Goal: Task Accomplishment & Management: Use online tool/utility

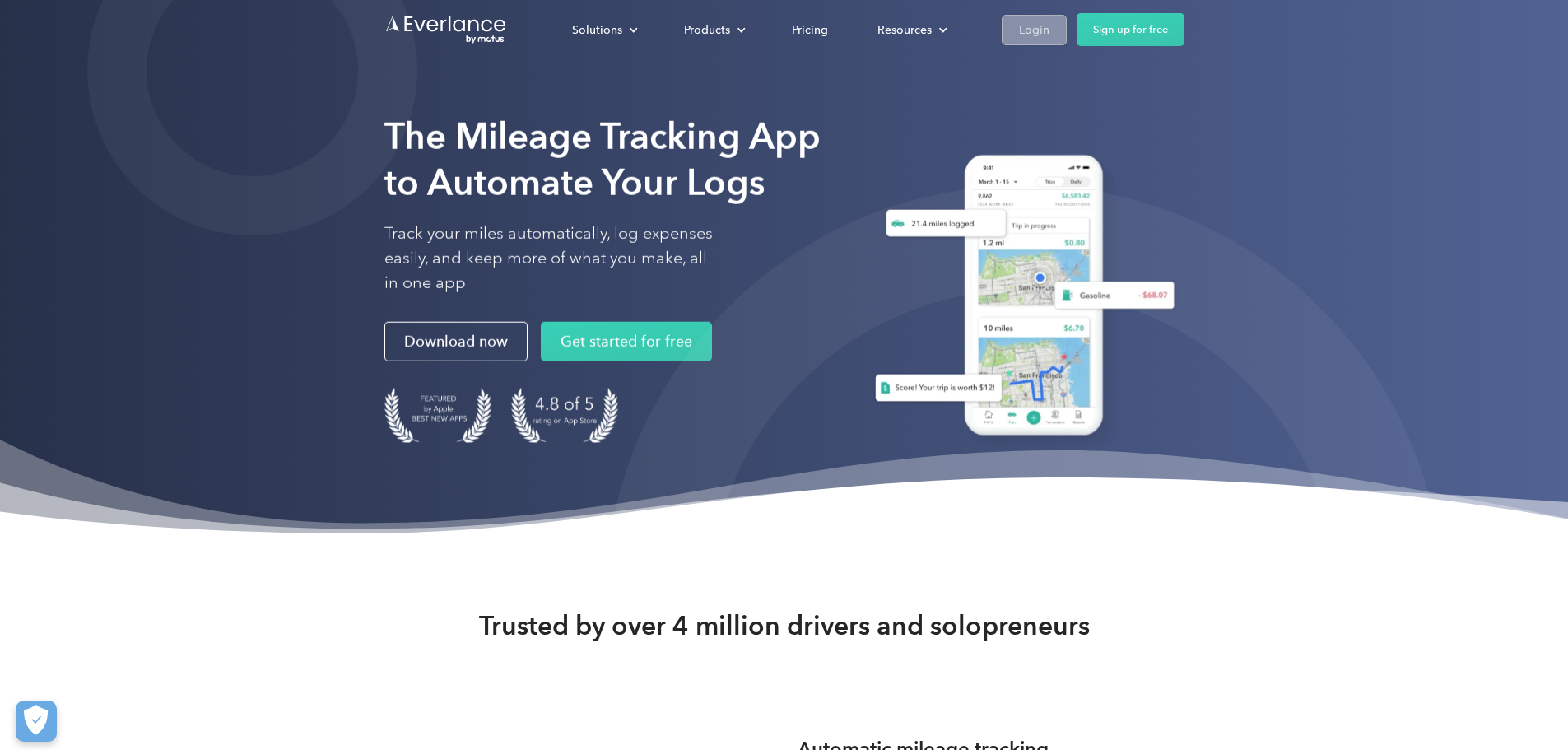
click at [1067, 20] on link "Login" at bounding box center [1034, 30] width 65 height 31
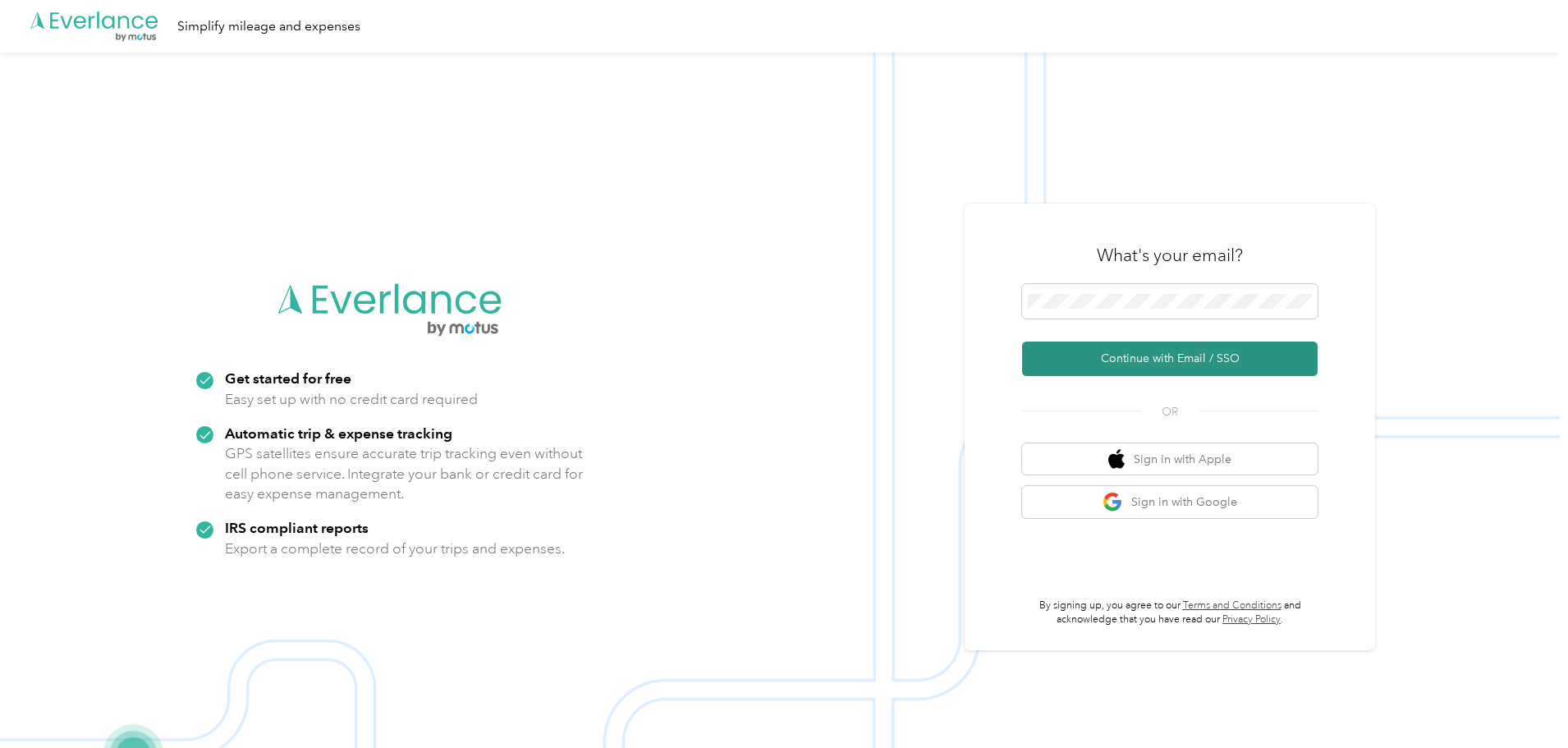
click at [1161, 361] on button "Continue with Email / SSO" at bounding box center [1169, 358] width 296 height 35
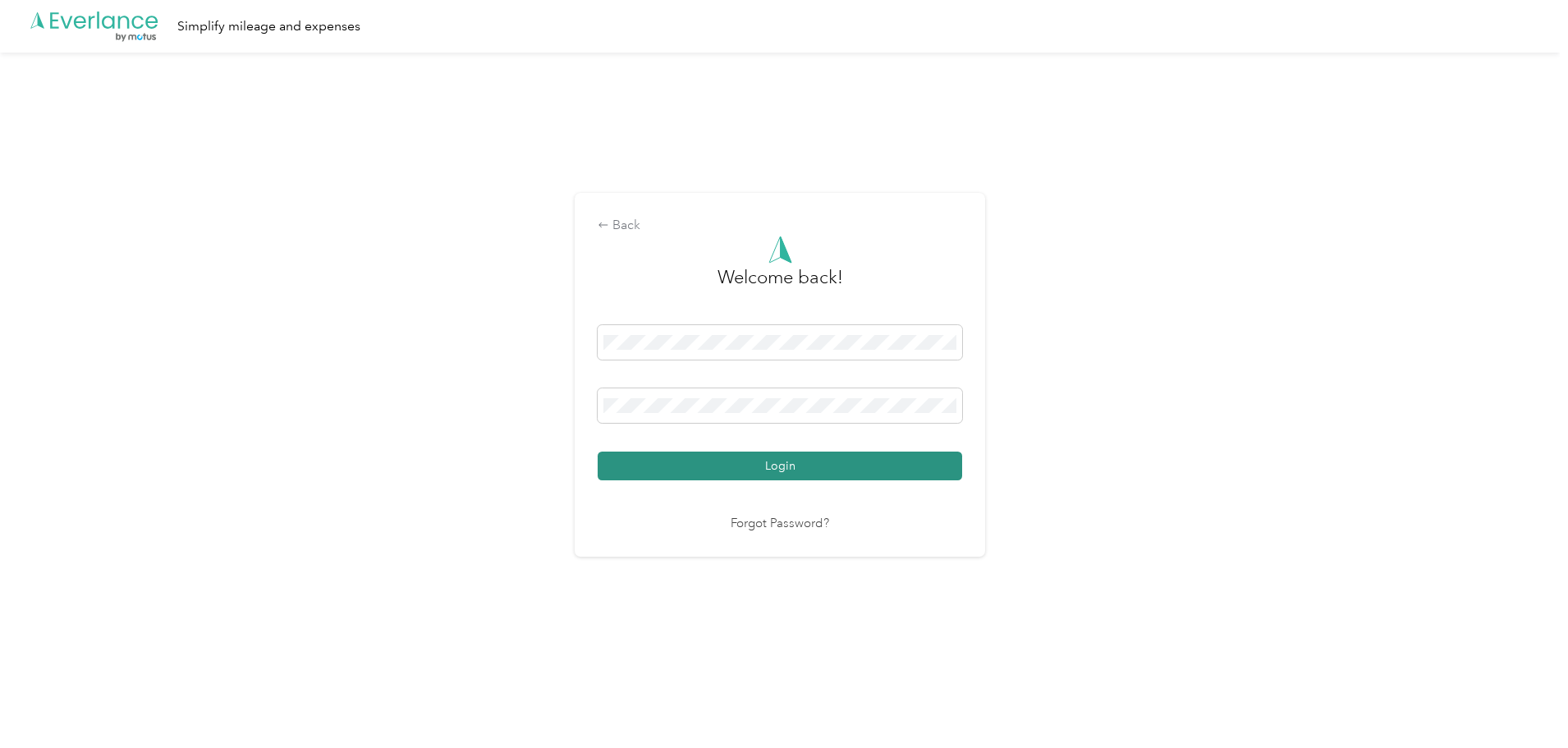
click at [724, 468] on button "Login" at bounding box center [779, 465] width 364 height 29
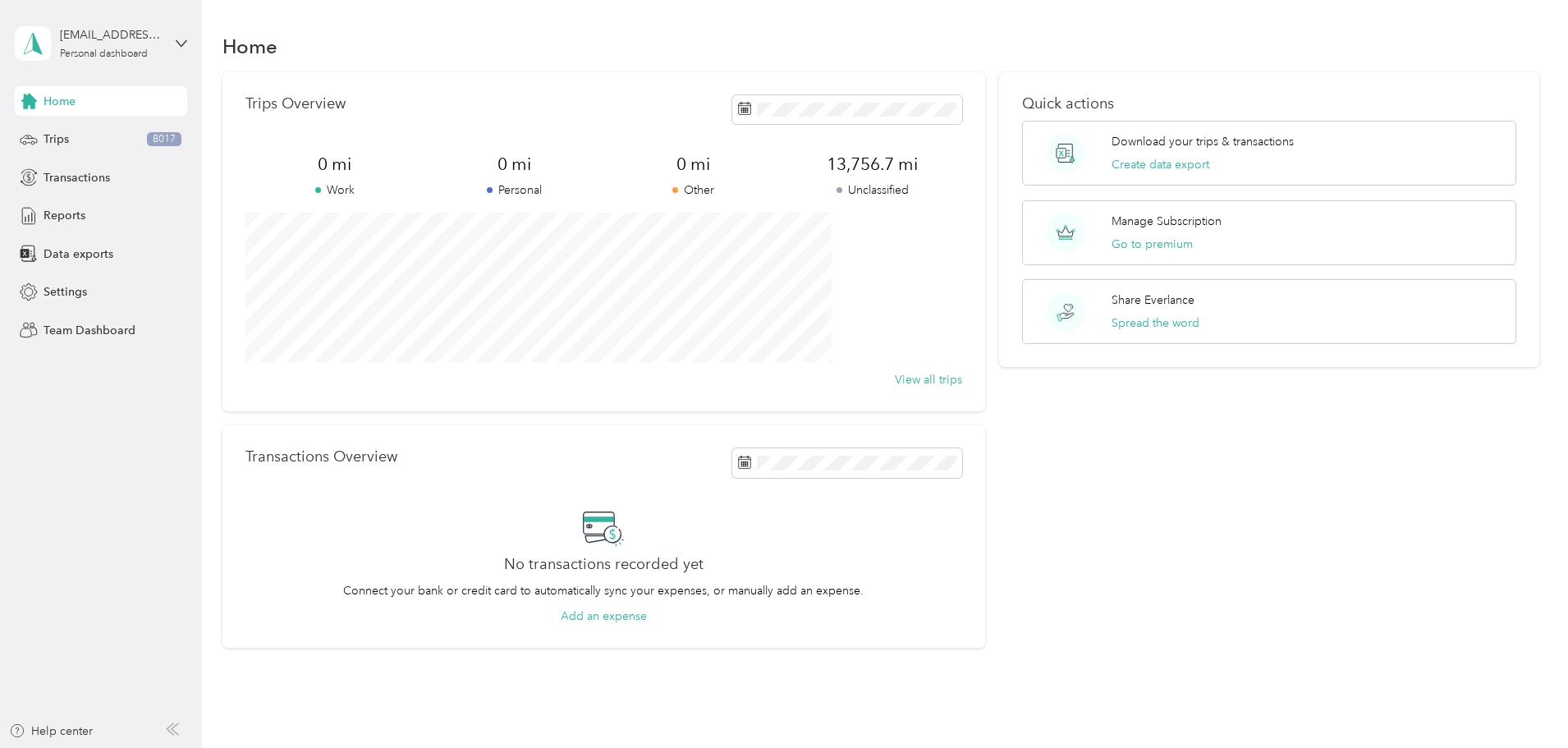
click at [313, 221] on div "Trips Overview 0 mi Work 0 mi Personal 0 mi Other 13,756.7 mi Unclassified View…" at bounding box center [881, 360] width 1317 height 576
click at [1122, 164] on button "Create data export" at bounding box center [1160, 164] width 98 height 17
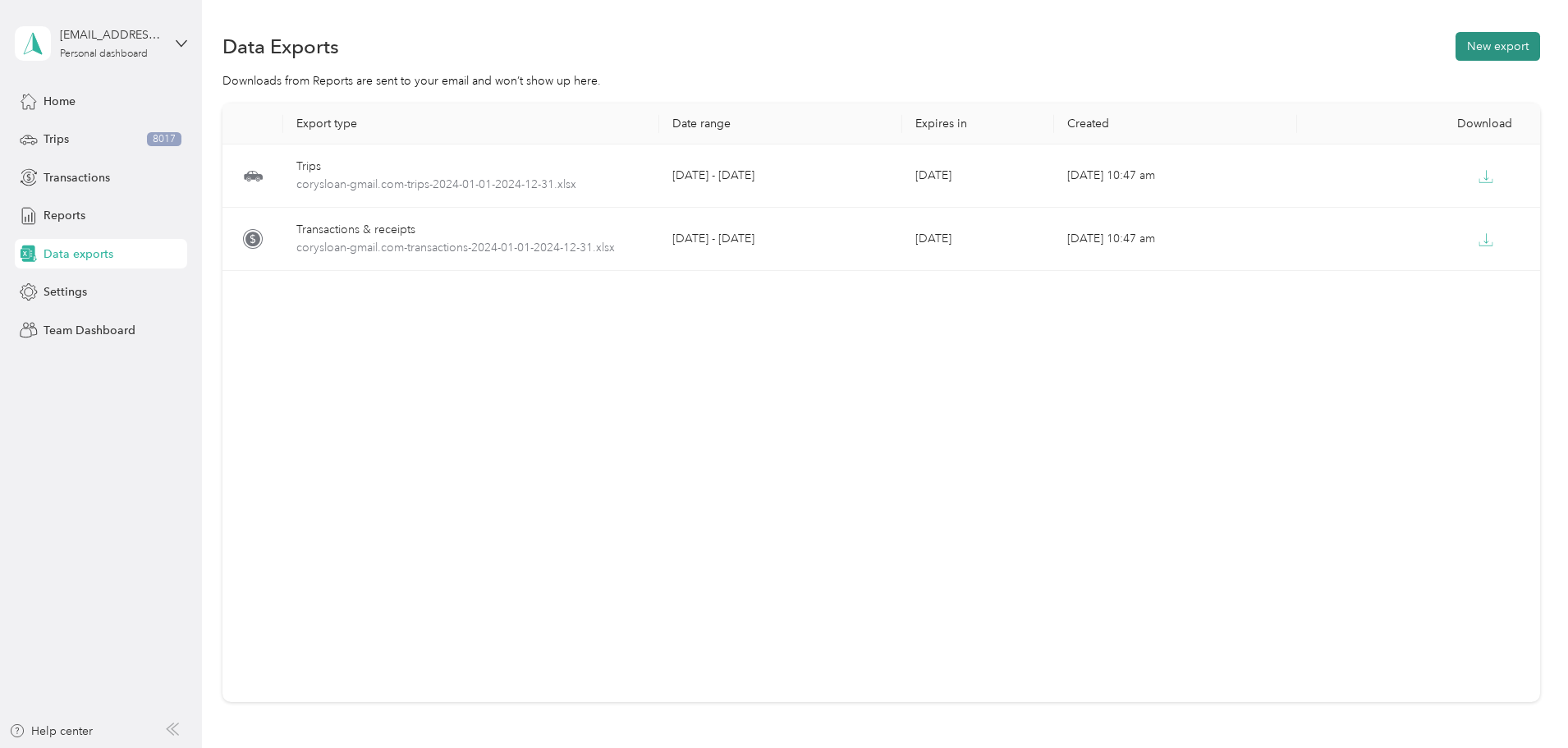
click at [1455, 43] on button "New export" at bounding box center [1497, 46] width 85 height 29
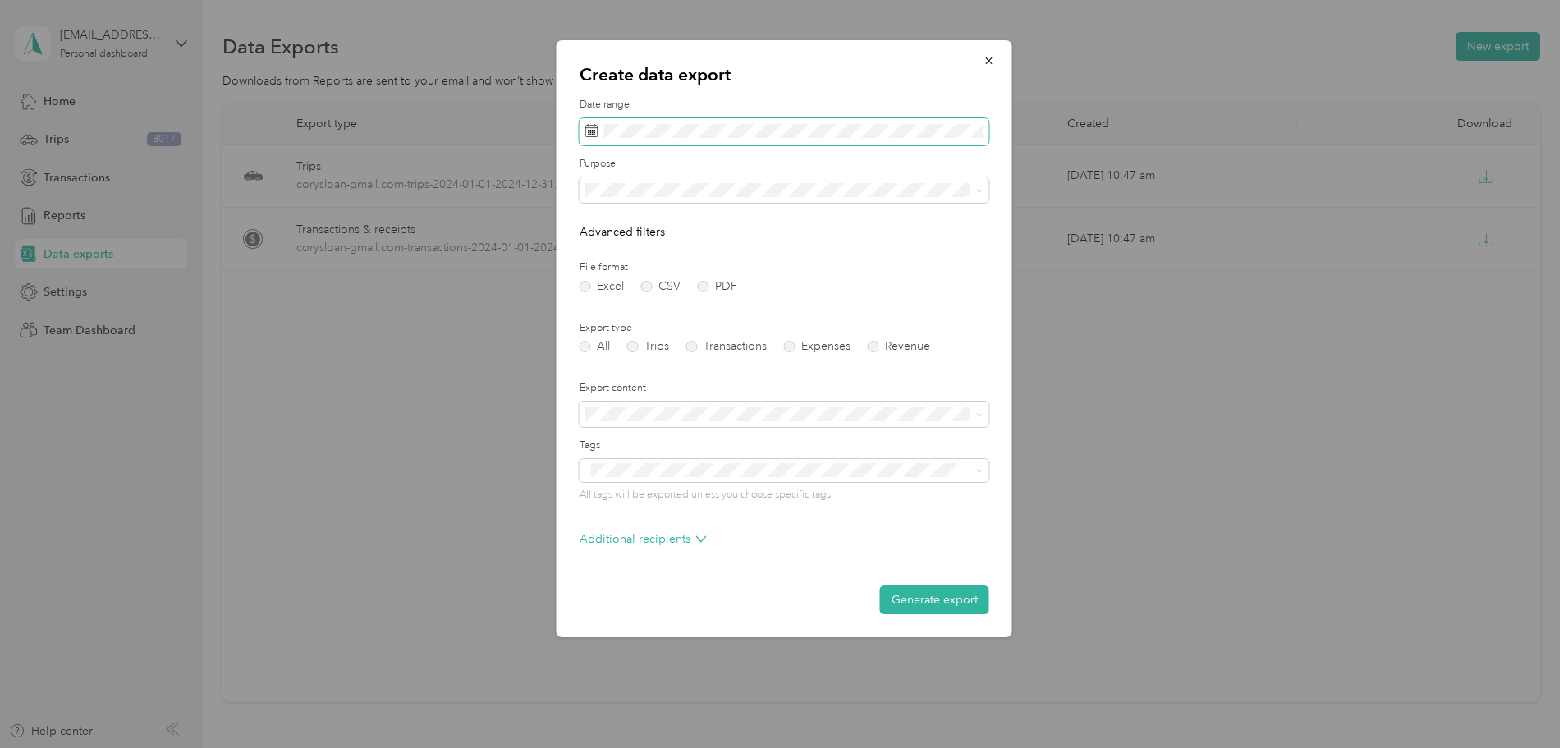
click at [776, 119] on span at bounding box center [784, 132] width 409 height 28
click at [775, 141] on span at bounding box center [784, 132] width 409 height 28
click at [954, 270] on label "File format" at bounding box center [784, 268] width 409 height 15
click at [636, 347] on label "Trips" at bounding box center [648, 346] width 42 height 11
click at [919, 598] on button "Generate export" at bounding box center [934, 600] width 109 height 29
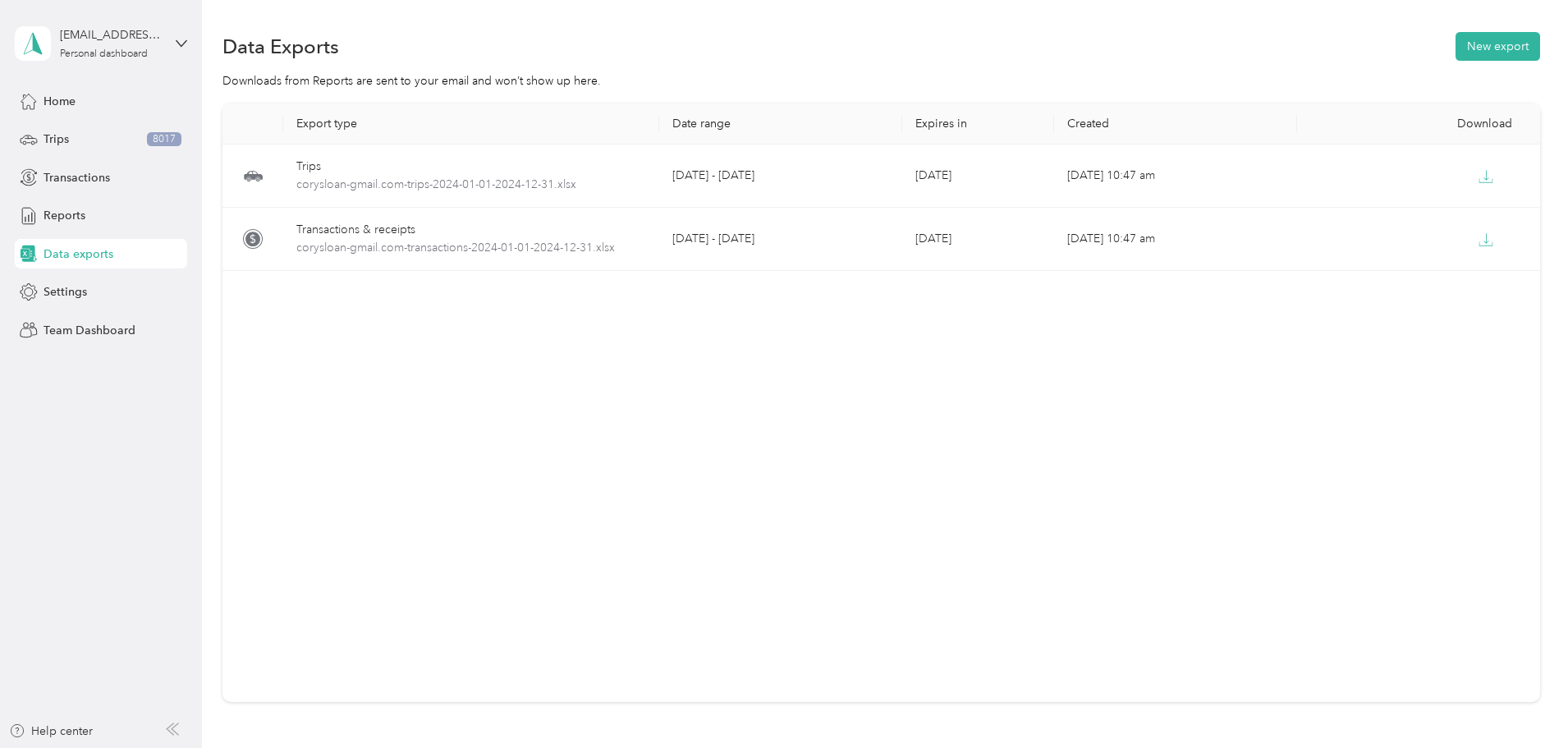
click at [1048, 51] on div "Data Exports New export" at bounding box center [881, 46] width 1317 height 35
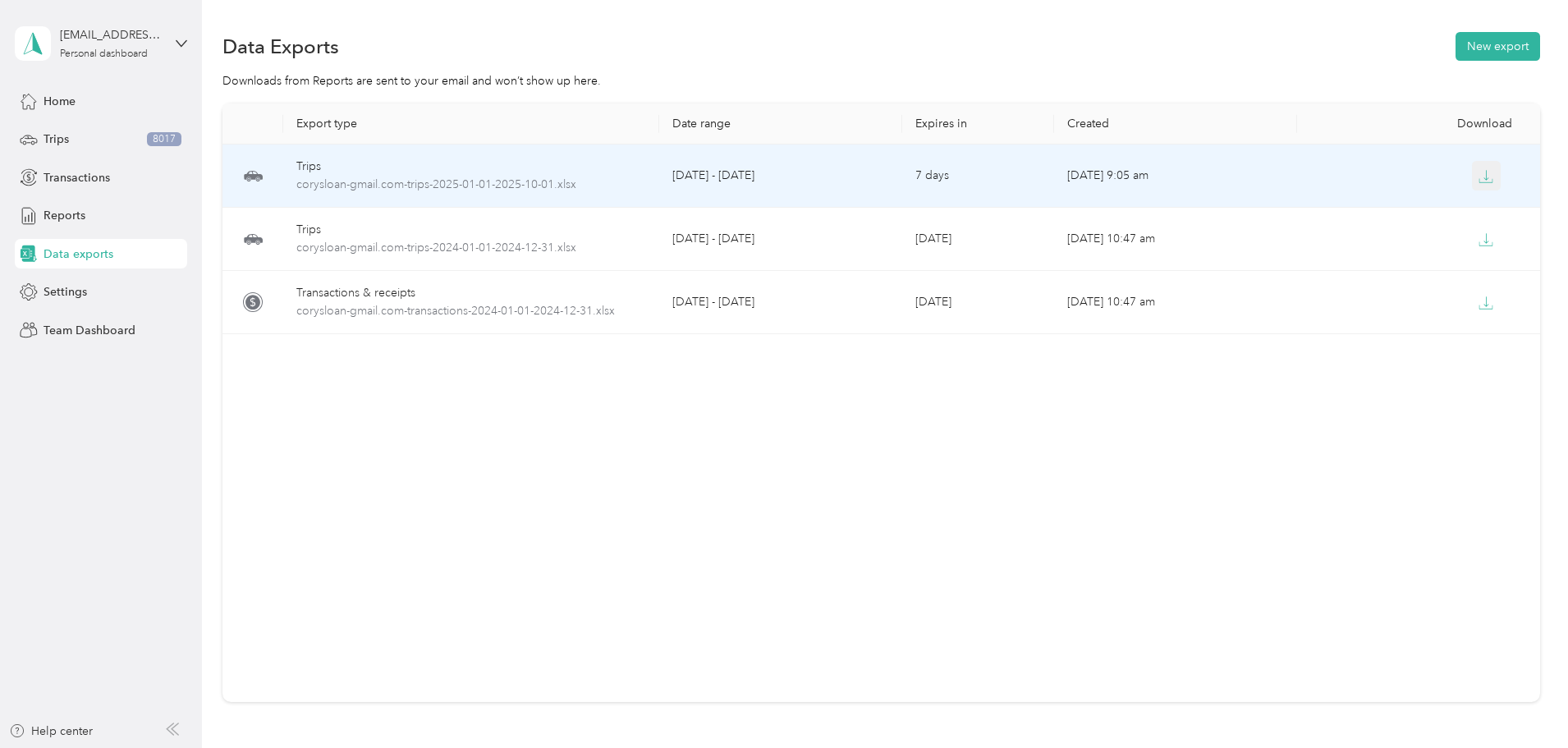
click at [1479, 174] on icon "button" at bounding box center [1486, 176] width 15 height 15
